Goal: Understand process/instructions: Learn how to perform a task or action

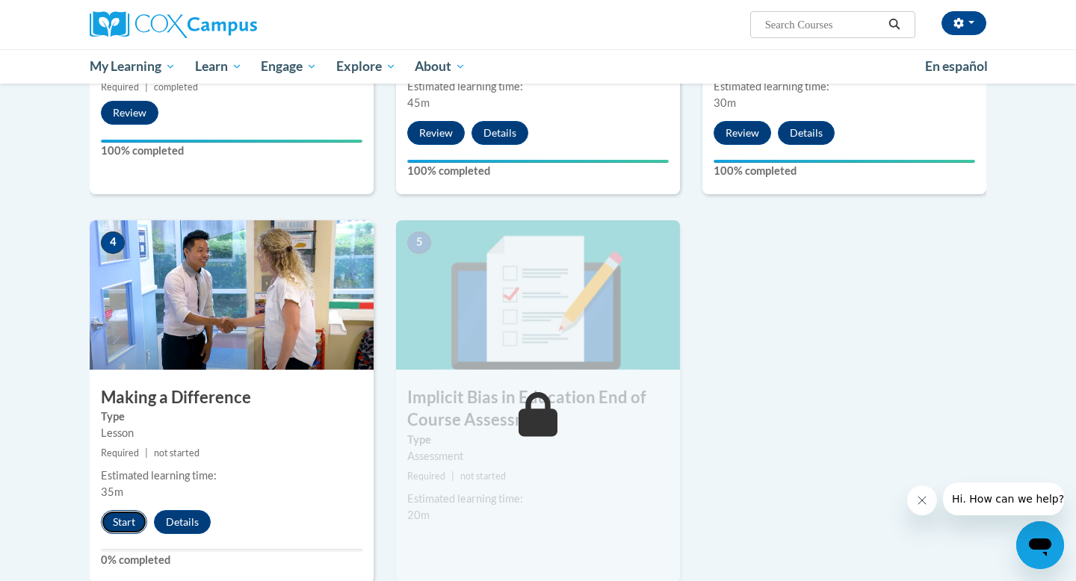
click at [115, 515] on button "Start" at bounding box center [124, 522] width 46 height 24
